Goal: Browse casually: Explore the website without a specific task or goal

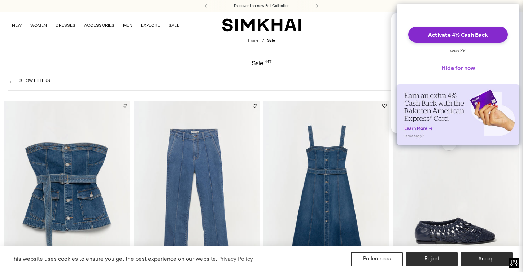
click at [463, 75] on button "Hide for now" at bounding box center [458, 68] width 45 height 16
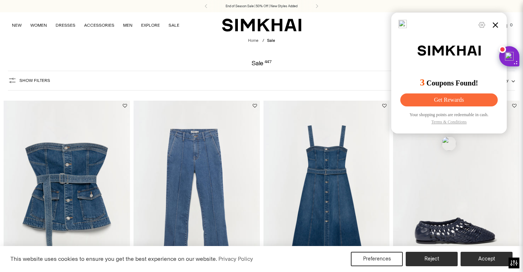
click at [498, 23] on icon at bounding box center [495, 25] width 9 height 9
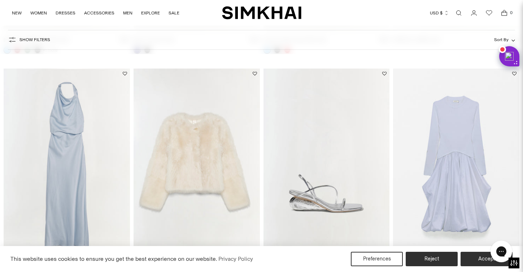
scroll to position [305, 0]
